Goal: Ask a question

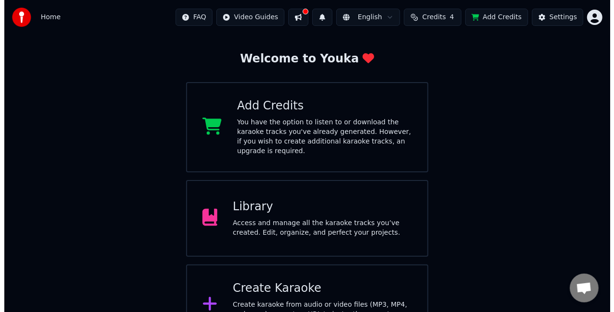
scroll to position [64, 0]
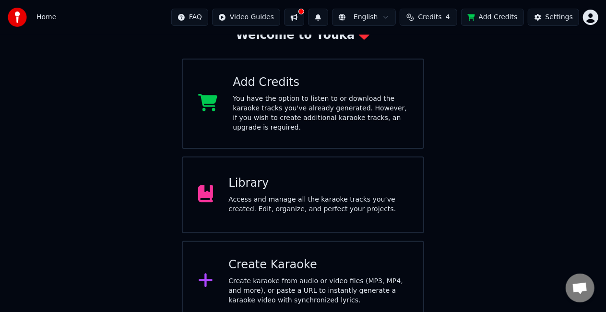
click at [306, 276] on div "Create karaoke from audio or video files (MP3, MP4, and more), or paste a URL t…" at bounding box center [317, 290] width 179 height 29
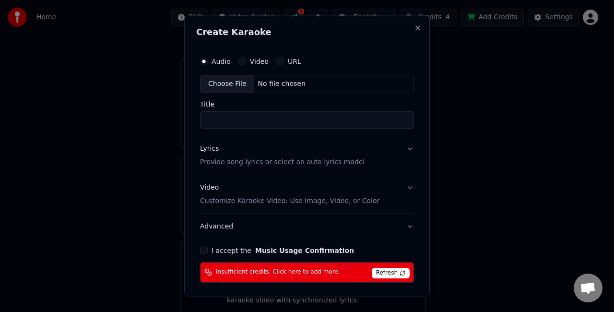
click at [388, 271] on span "Refresh" at bounding box center [391, 272] width 38 height 11
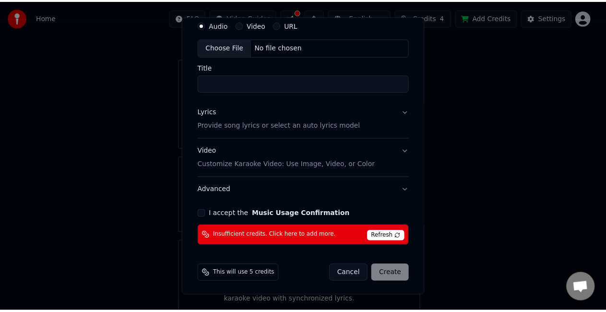
scroll to position [0, 0]
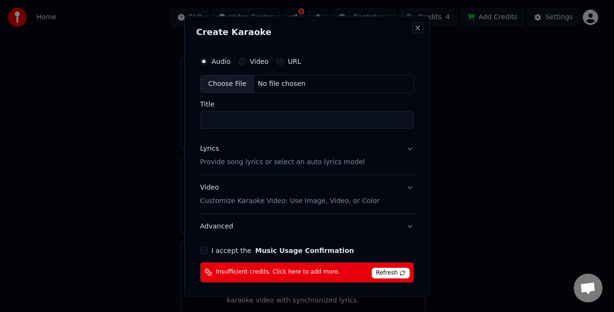
click at [414, 29] on button "Close" at bounding box center [418, 28] width 8 height 8
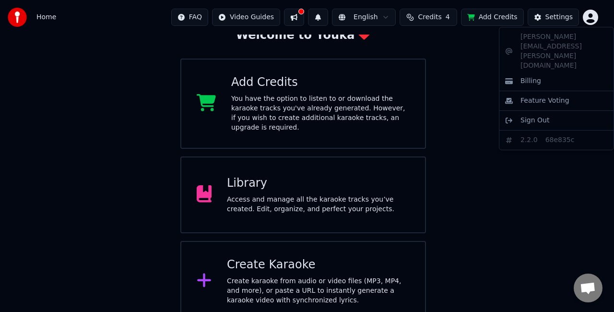
click at [589, 16] on html "Home FAQ Video Guides English Credits 4 Add Credits Settings Welcome to Youka A…" at bounding box center [307, 129] width 614 height 386
click at [531, 153] on html "Home FAQ Video Guides English Credits 4 Add Credits Settings Welcome to Youka A…" at bounding box center [307, 129] width 614 height 386
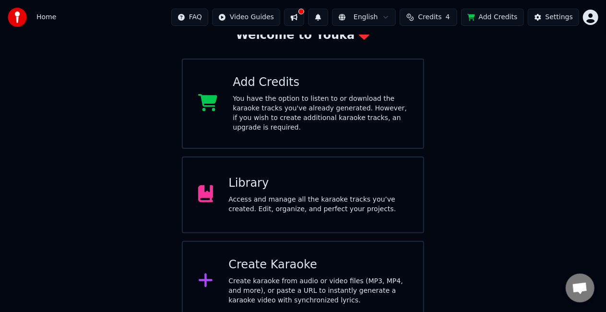
click at [304, 14] on button at bounding box center [294, 17] width 20 height 17
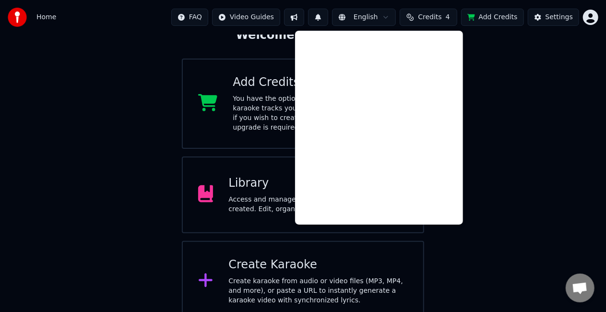
click at [511, 143] on div "Welcome to Youka Add Credits You have the option to listen to or download the k…" at bounding box center [303, 145] width 606 height 351
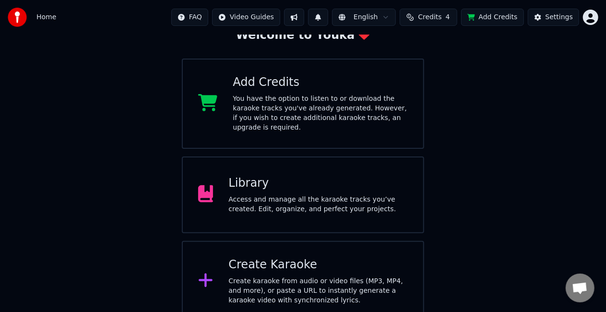
click at [208, 19] on html "Home FAQ Video Guides English Credits 4 Add Credits Settings Welcome to Youka A…" at bounding box center [303, 129] width 606 height 386
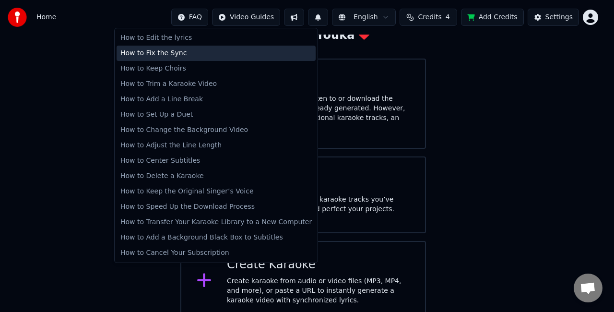
click at [178, 51] on div "How to Fix the Sync" at bounding box center [216, 53] width 199 height 15
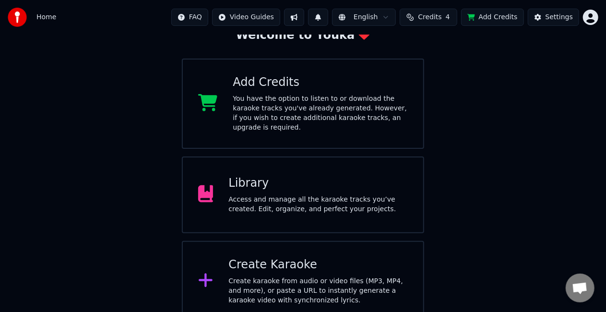
click at [581, 293] on span "Open chat" at bounding box center [580, 288] width 16 height 13
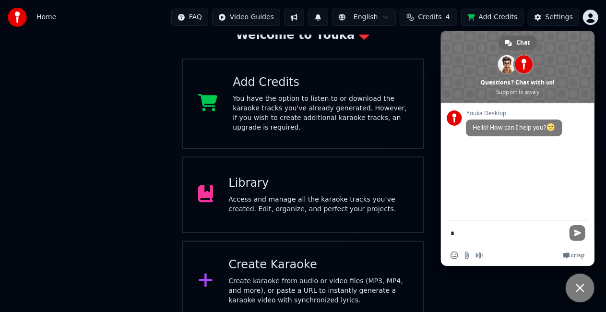
type textarea "**"
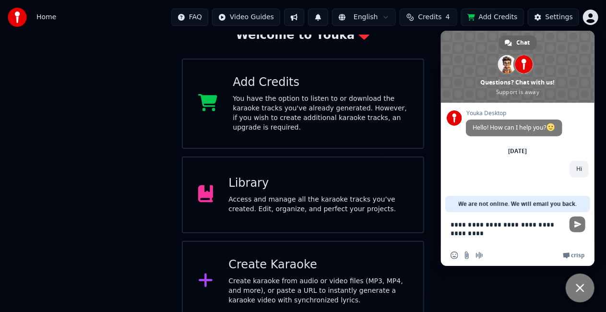
type textarea "**********"
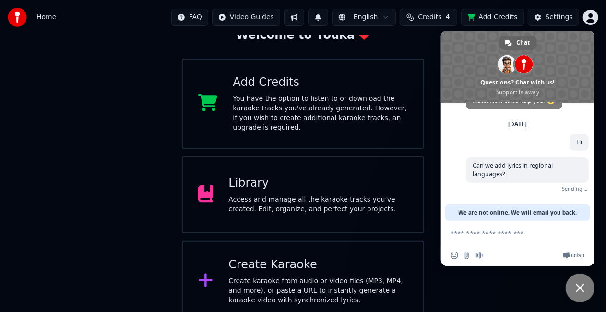
scroll to position [12, 0]
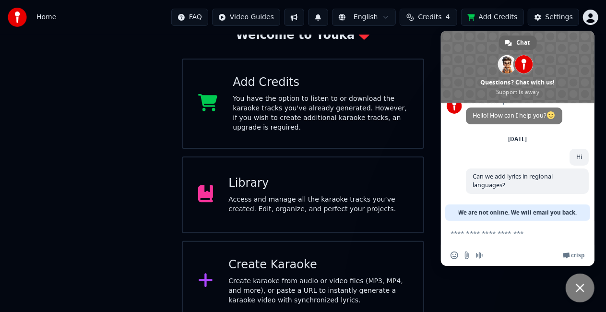
click at [581, 257] on span "Crisp" at bounding box center [578, 255] width 14 height 8
click at [579, 290] on span "Close chat" at bounding box center [580, 288] width 9 height 9
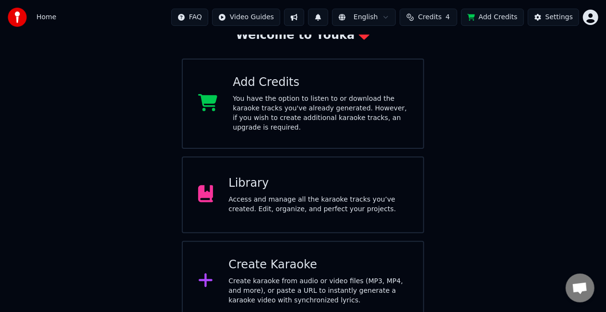
click at [516, 15] on button "Add Credits" at bounding box center [492, 17] width 63 height 17
click at [314, 276] on div "Create karaoke from audio or video files (MP3, MP4, and more), or paste a URL t…" at bounding box center [317, 290] width 179 height 29
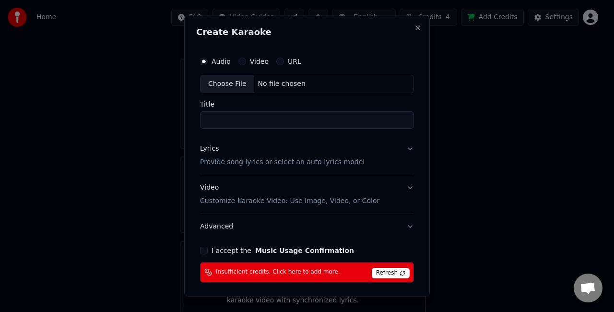
click at [308, 163] on p "Provide song lyrics or select an auto lyrics model" at bounding box center [282, 162] width 165 height 10
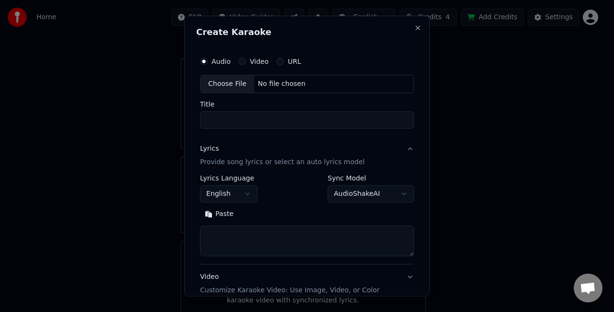
click at [366, 191] on body "Home FAQ Video Guides English Credits 4 Add Credits Settings Welcome to Youka A…" at bounding box center [303, 129] width 606 height 386
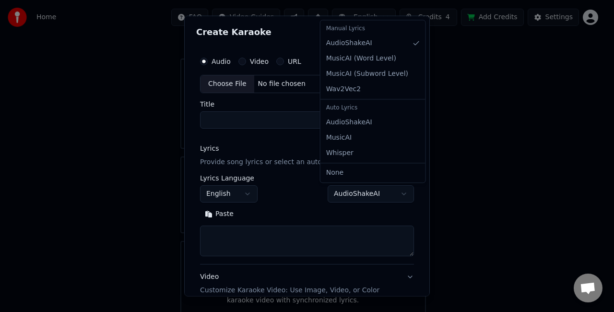
click at [366, 191] on body "Home FAQ Video Guides English Credits 4 Add Credits Settings Welcome to Youka A…" at bounding box center [303, 129] width 606 height 386
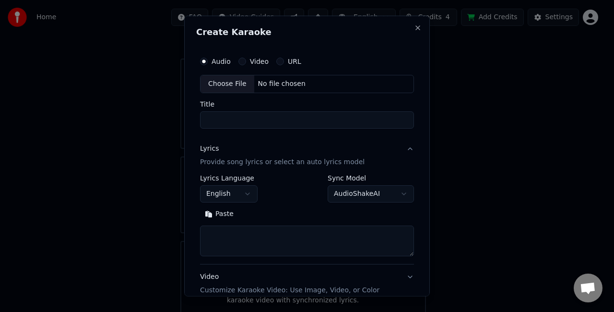
select select
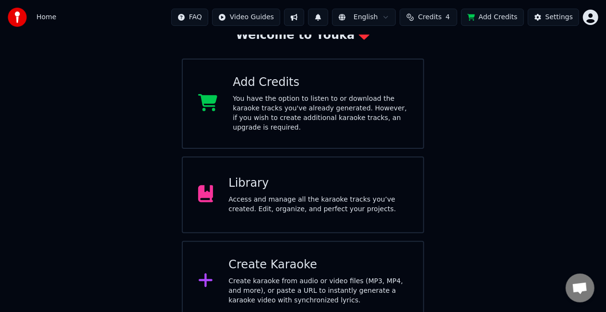
scroll to position [0, 0]
